Goal: Transaction & Acquisition: Purchase product/service

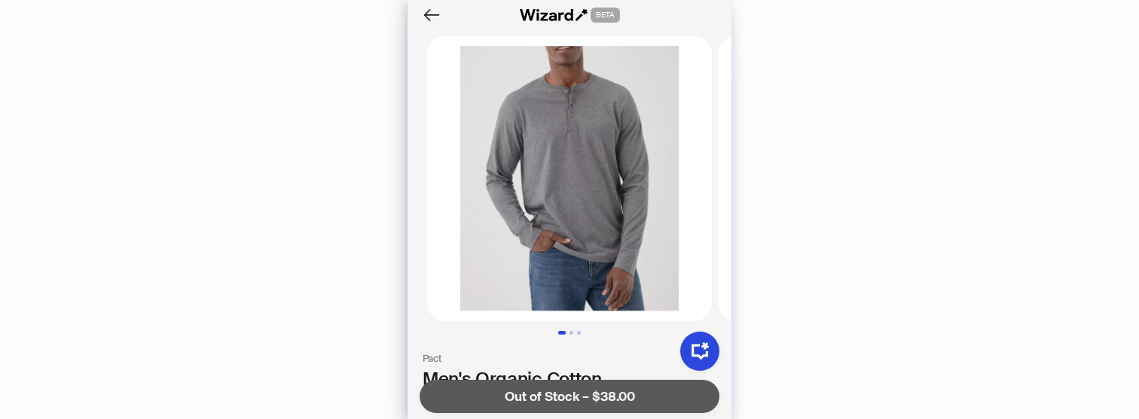
scroll to position [78, 0]
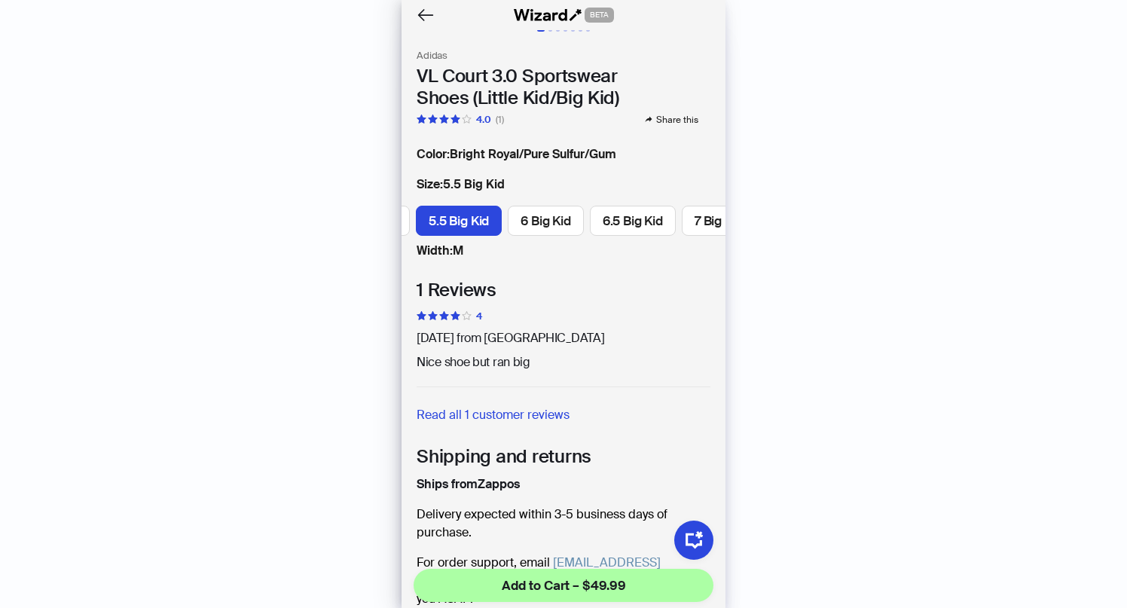
scroll to position [310, 0]
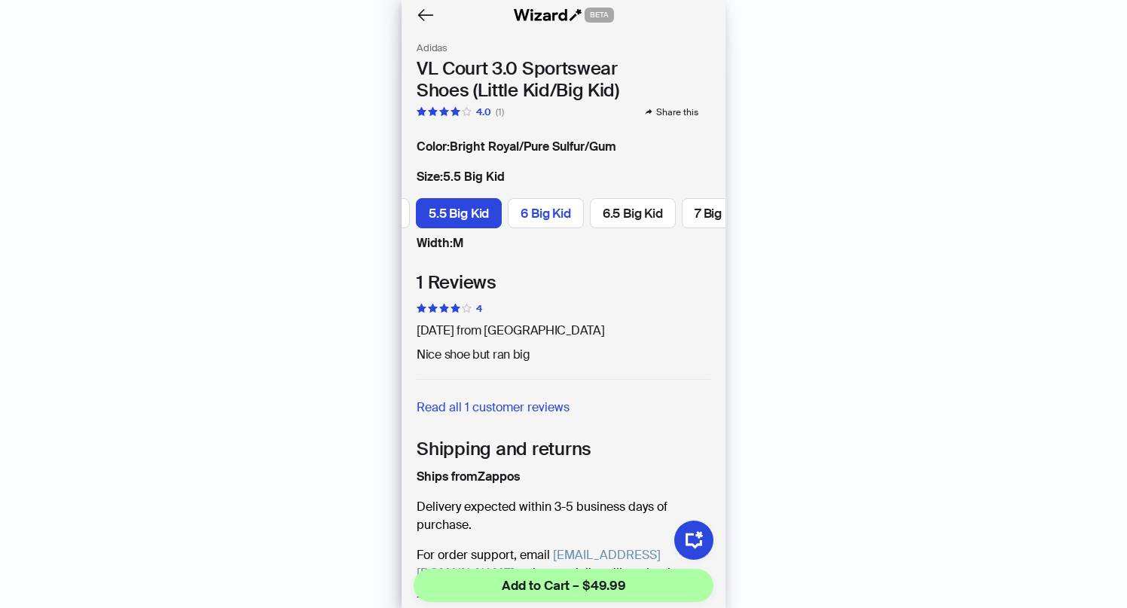
click at [545, 212] on span "6 Big Kid" at bounding box center [545, 213] width 50 height 17
click at [550, 218] on label "6.5 Big Kid" at bounding box center [587, 213] width 86 height 30
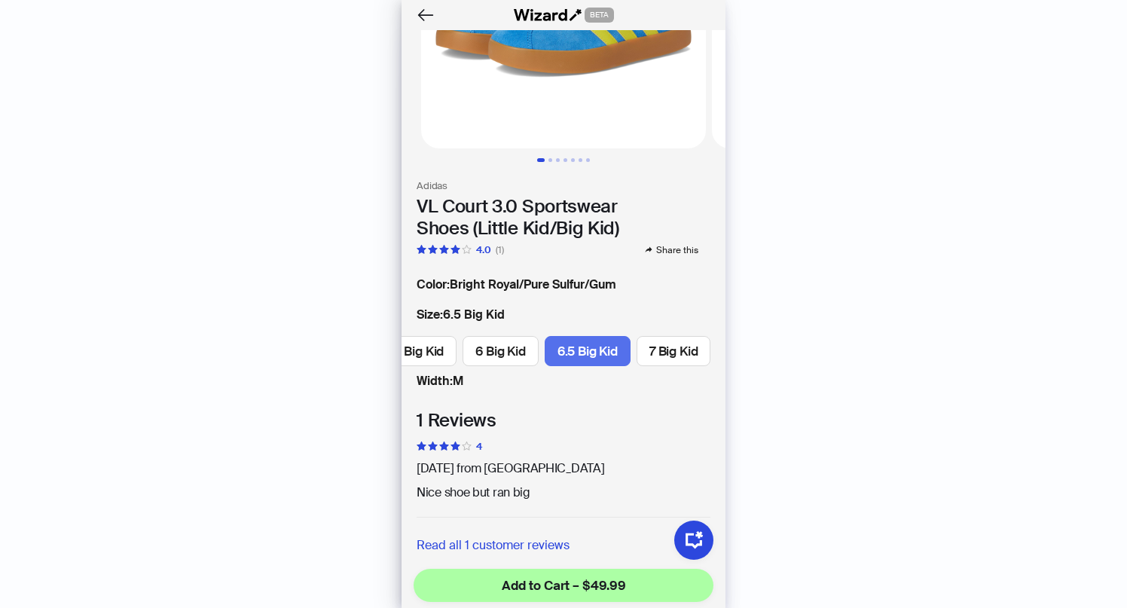
scroll to position [181, 0]
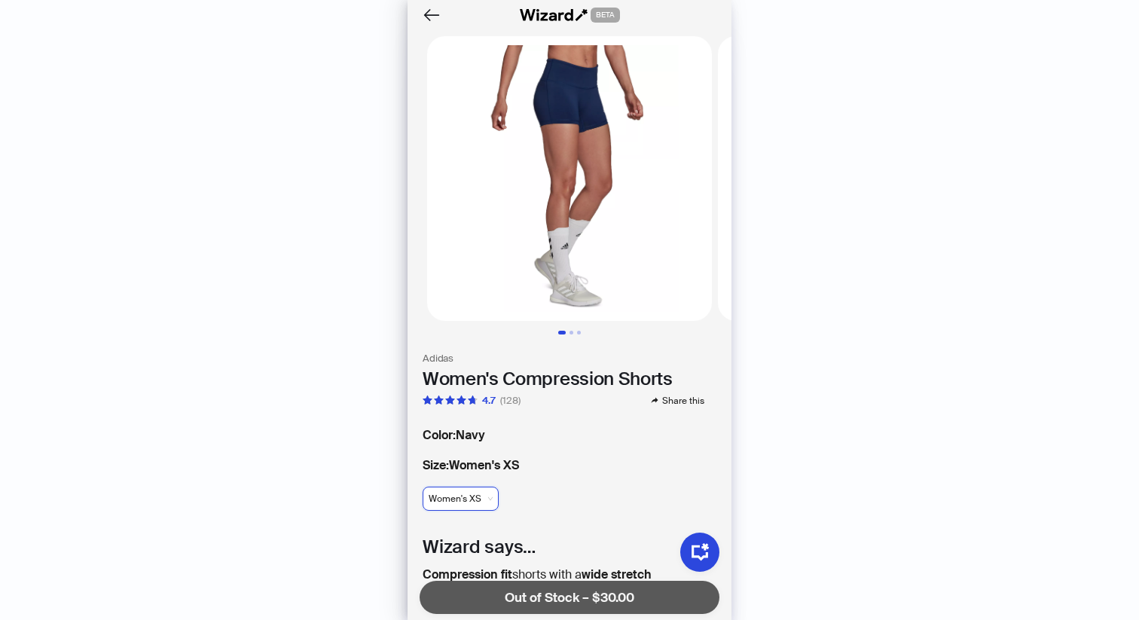
scroll to position [3701, 0]
click at [479, 496] on span "Women's XS" at bounding box center [460, 498] width 64 height 23
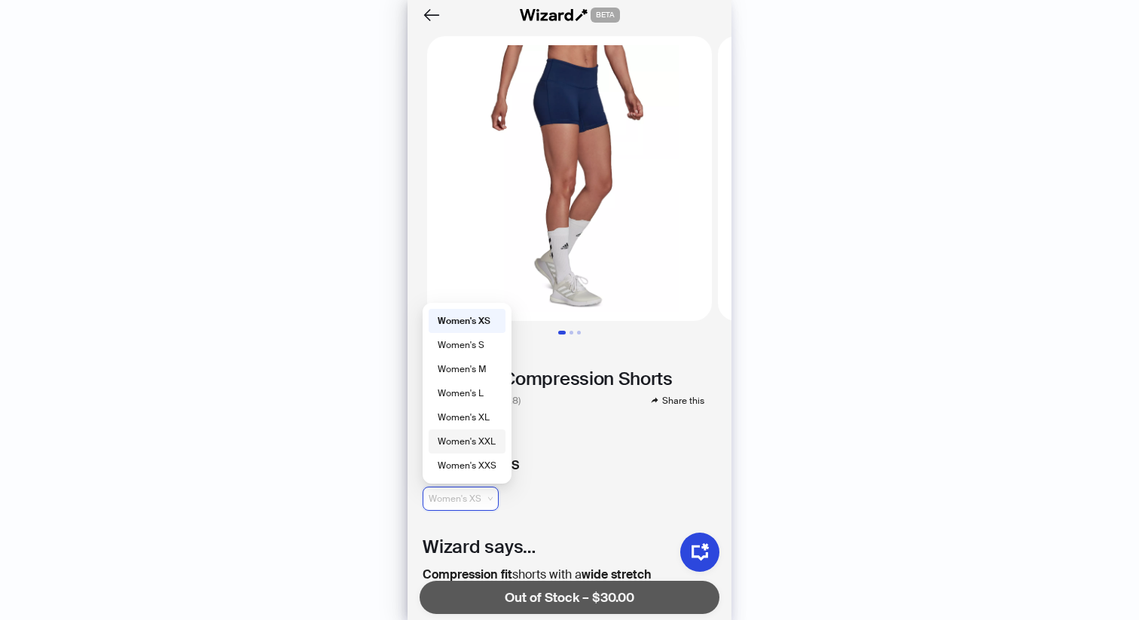
click at [479, 441] on div "Women's XXL" at bounding box center [467, 442] width 59 height 14
